Goal: Find specific page/section: Find specific page/section

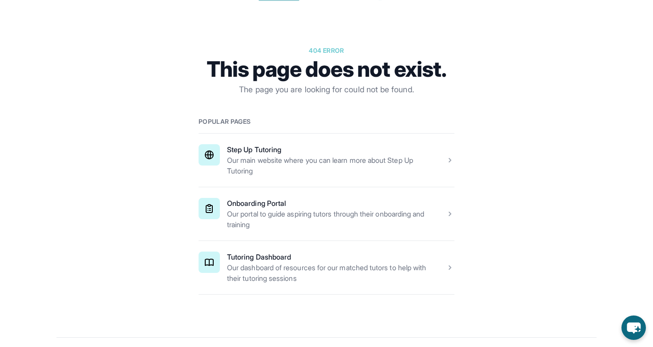
scroll to position [76, 0]
click at [277, 264] on span at bounding box center [326, 267] width 256 height 53
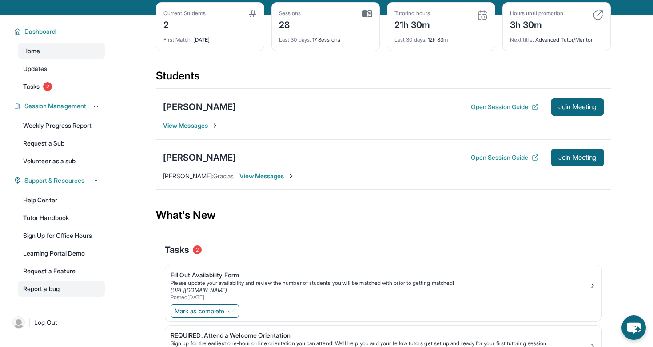
scroll to position [99, 0]
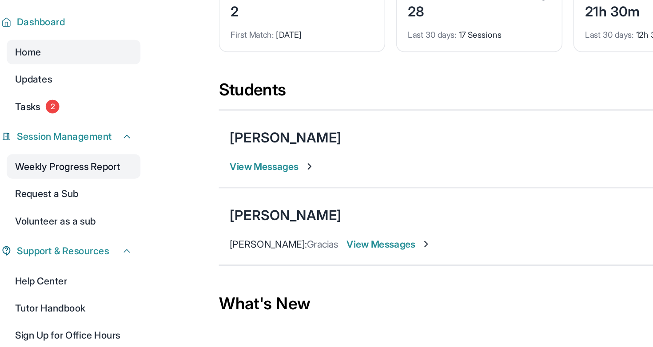
click at [40, 170] on link "Weekly Progress Report" at bounding box center [61, 168] width 87 height 16
click at [87, 176] on link "Weekly Progress Report" at bounding box center [61, 168] width 87 height 16
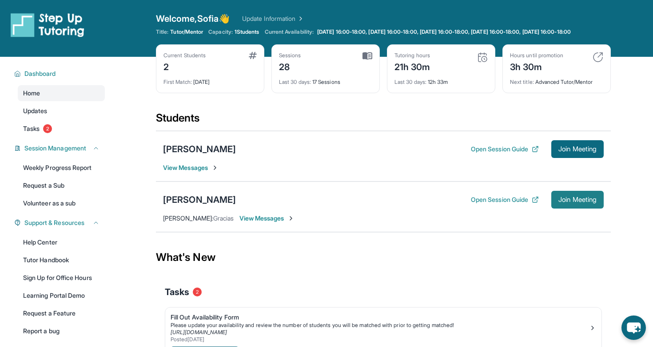
click at [584, 202] on span "Join Meeting" at bounding box center [577, 199] width 38 height 5
